Goal: Information Seeking & Learning: Compare options

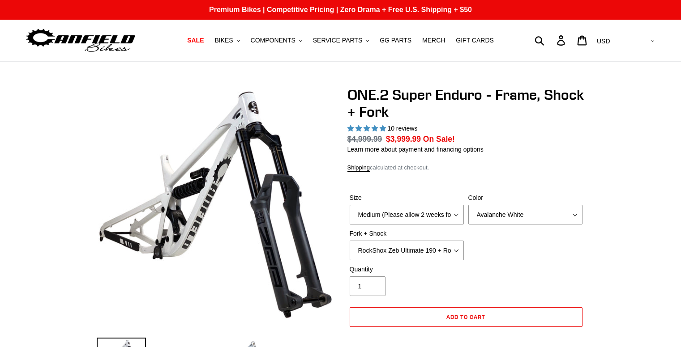
select select "highest-rating"
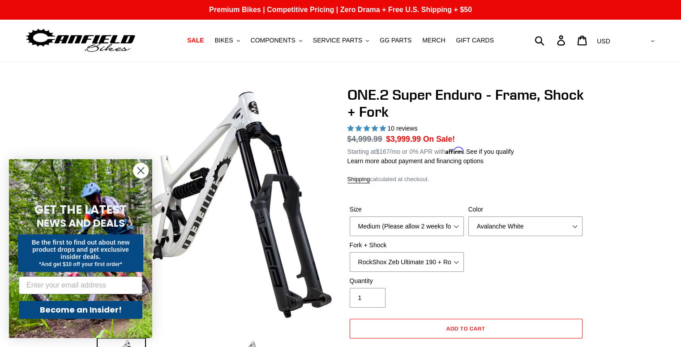
click at [143, 174] on icon "Close dialog" at bounding box center [141, 171] width 6 height 6
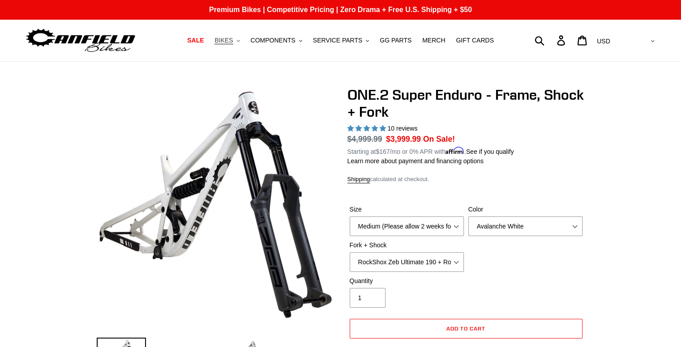
click at [233, 37] on span "BIKES" at bounding box center [223, 41] width 18 height 8
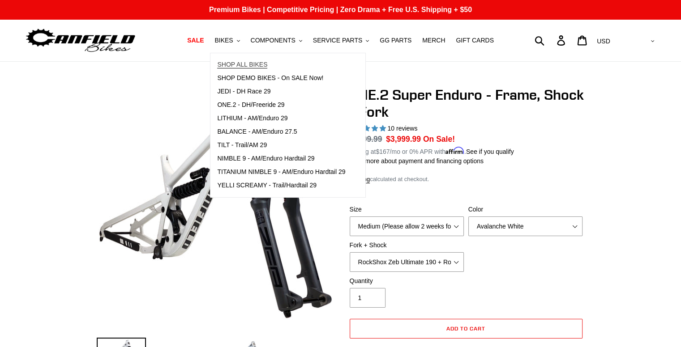
click at [247, 62] on span "SHOP ALL BIKES" at bounding box center [242, 65] width 50 height 8
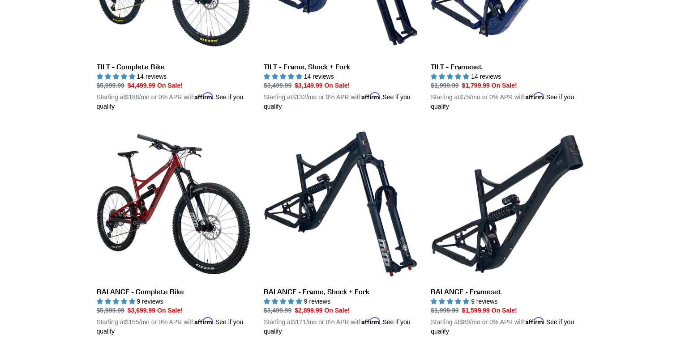
scroll to position [585, 0]
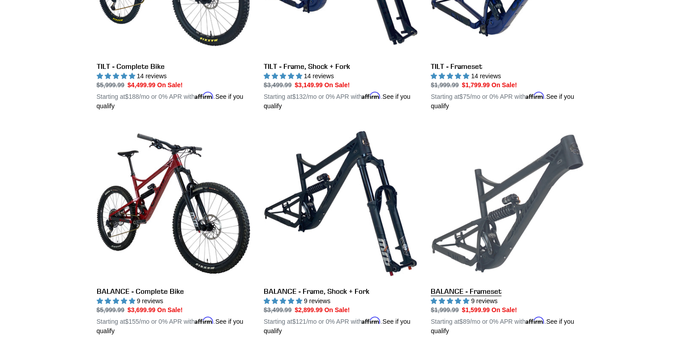
click at [474, 171] on link "BALANCE - Frameset" at bounding box center [508, 231] width 154 height 209
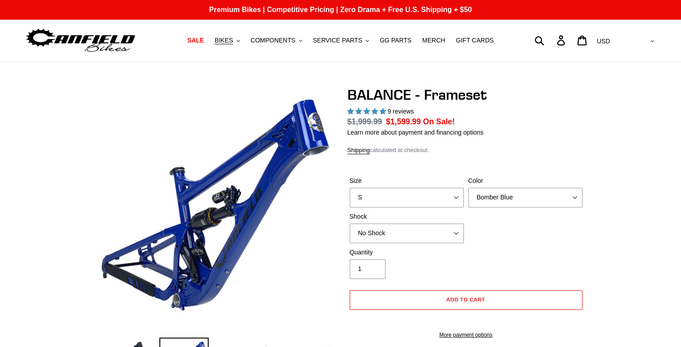
select select "highest-rating"
click at [409, 197] on div "Size S M L XL" at bounding box center [406, 191] width 119 height 31
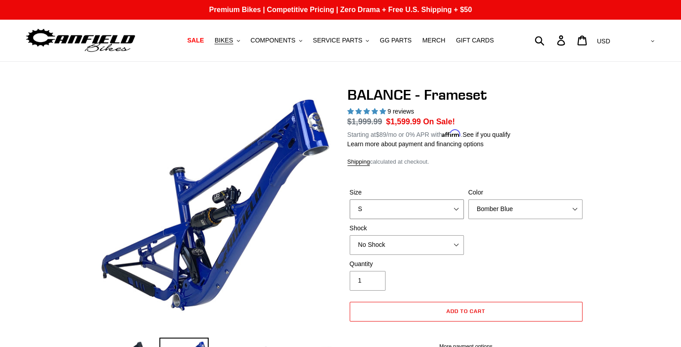
click at [404, 209] on select "S M L XL" at bounding box center [407, 210] width 114 height 20
select select "L"
click at [350, 200] on select "S M L XL" at bounding box center [407, 210] width 114 height 20
click at [501, 166] on div "BALANCE - Frameset 9 reviews Regular price $1,999.99 Sale price $1,599.99 On Sa…" at bounding box center [465, 241] width 237 height 310
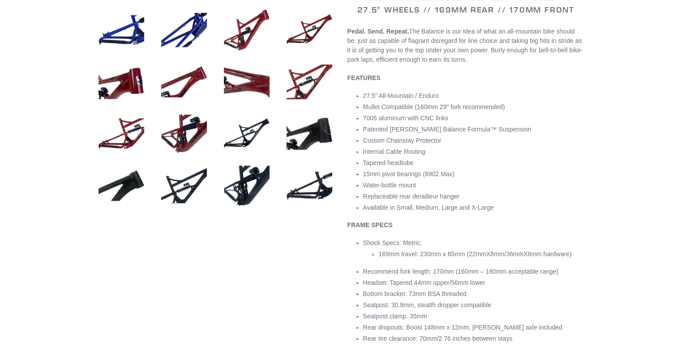
scroll to position [438, 0]
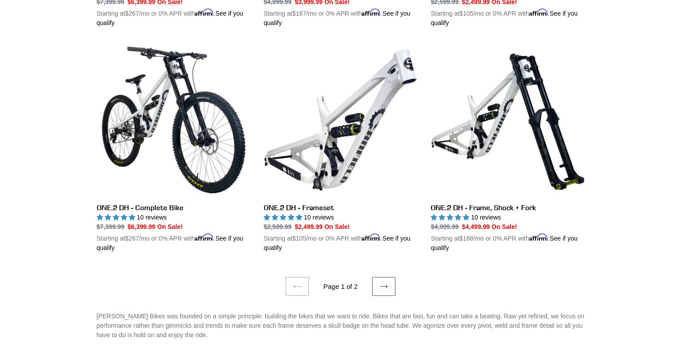
scroll to position [1795, 0]
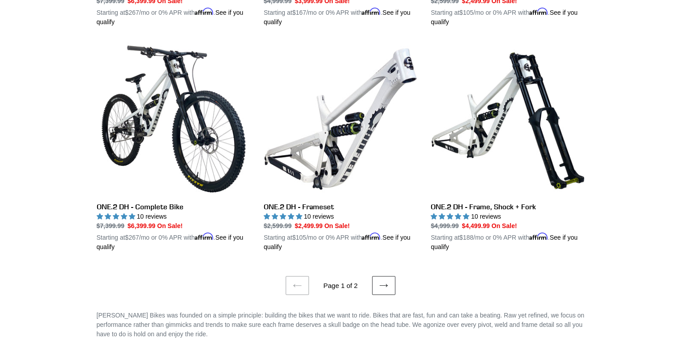
click at [376, 280] on link "Next page" at bounding box center [383, 286] width 23 height 19
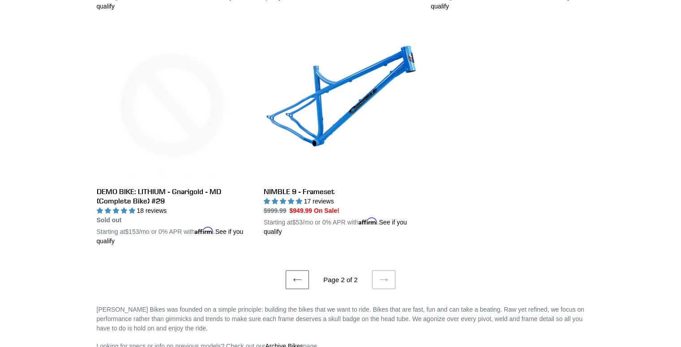
scroll to position [1657, 0]
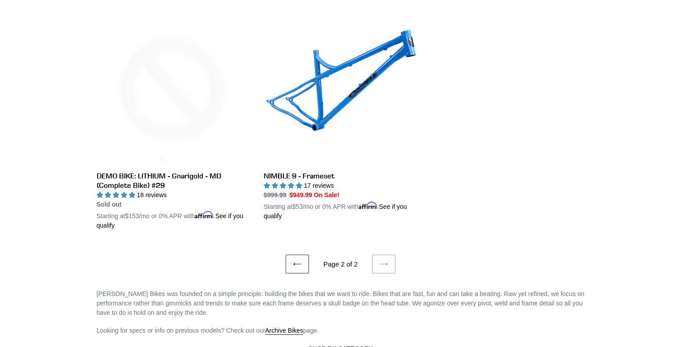
click at [298, 267] on link "Previous page" at bounding box center [297, 264] width 23 height 19
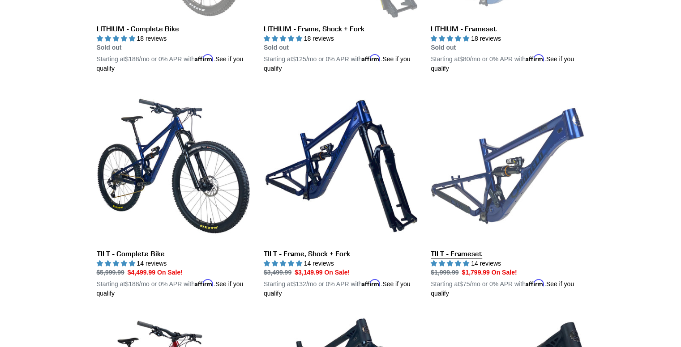
scroll to position [472, 0]
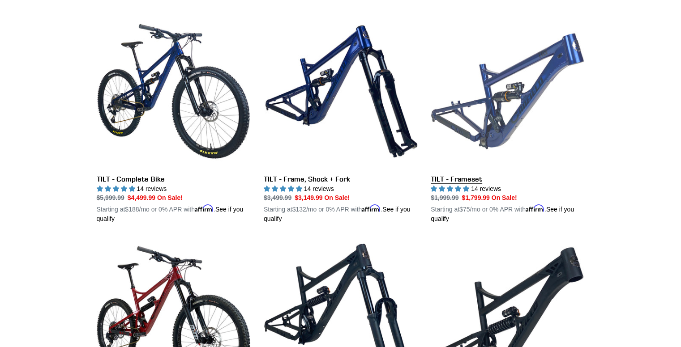
click at [456, 180] on link "TILT - Frameset" at bounding box center [508, 118] width 154 height 209
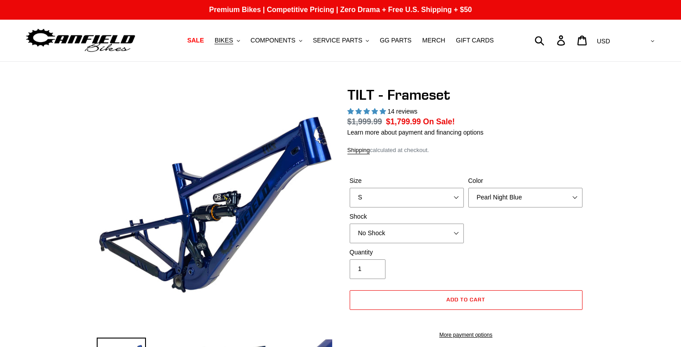
select select "highest-rating"
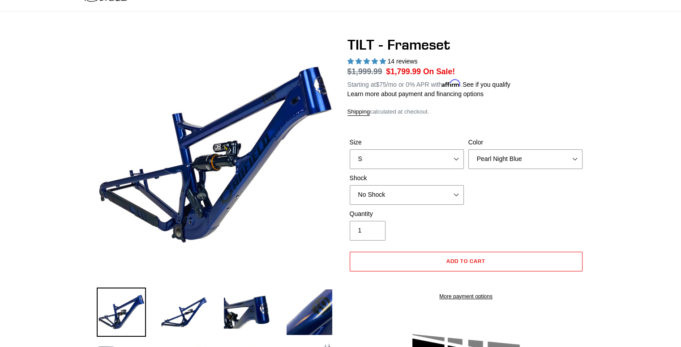
scroll to position [50, 0]
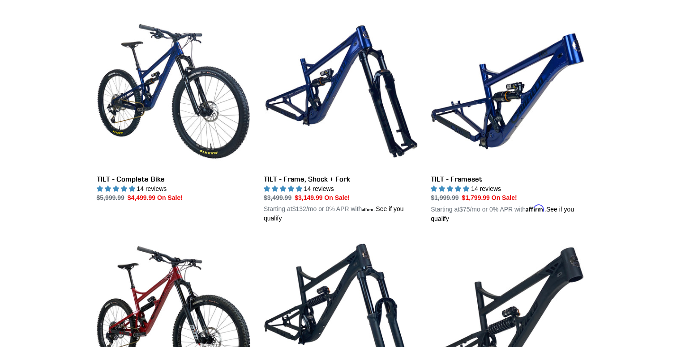
scroll to position [492, 0]
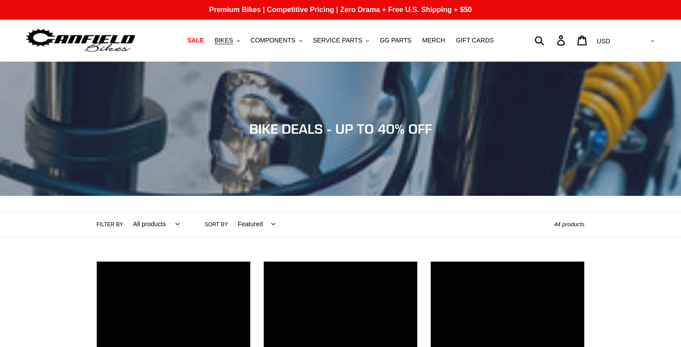
scroll to position [1657, 0]
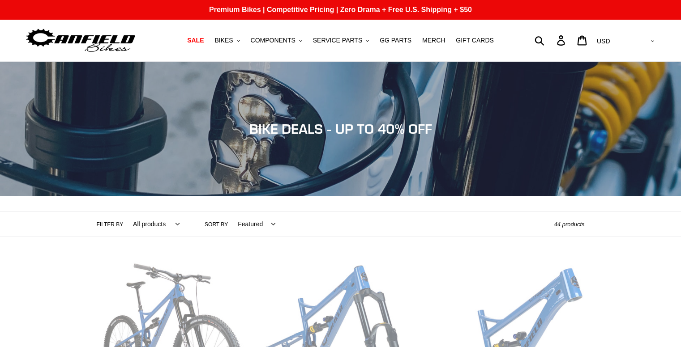
scroll to position [1795, 0]
